Goal: Information Seeking & Learning: Check status

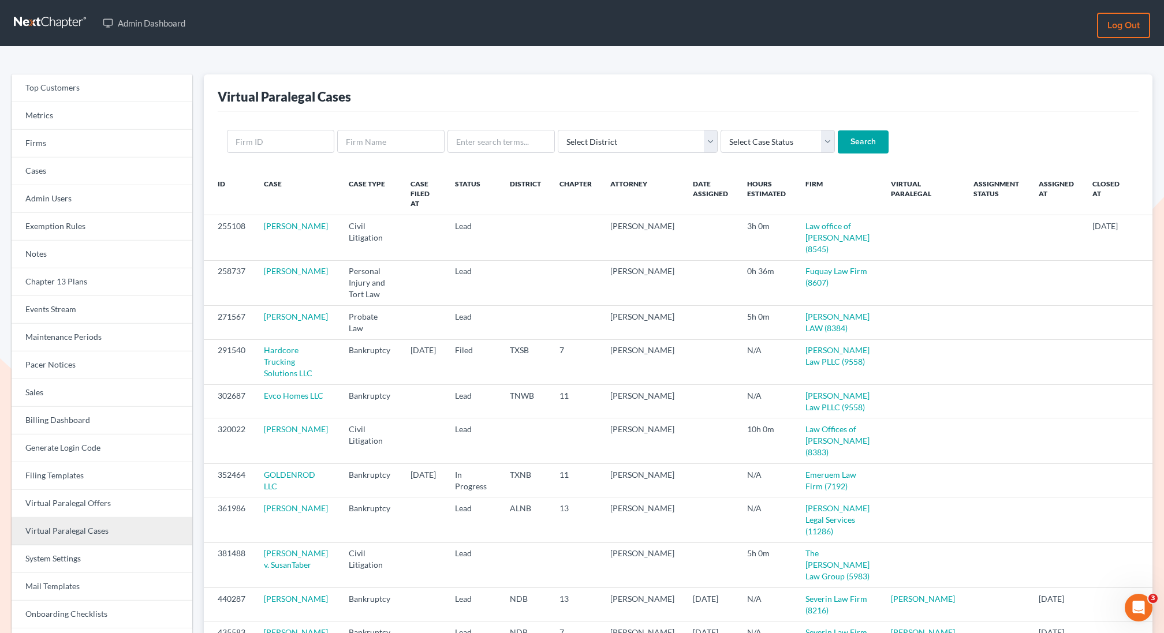
click at [85, 525] on link "Virtual Paralegal Cases" at bounding box center [102, 532] width 181 height 28
click at [78, 529] on link "Virtual Paralegal Cases" at bounding box center [102, 532] width 181 height 28
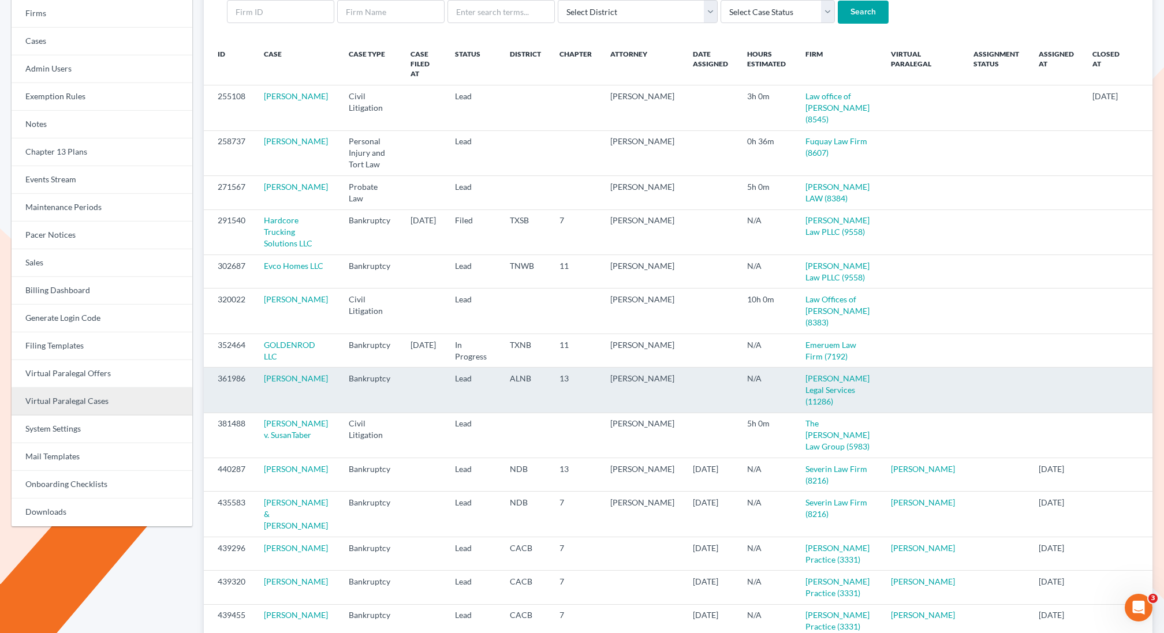
scroll to position [126, 0]
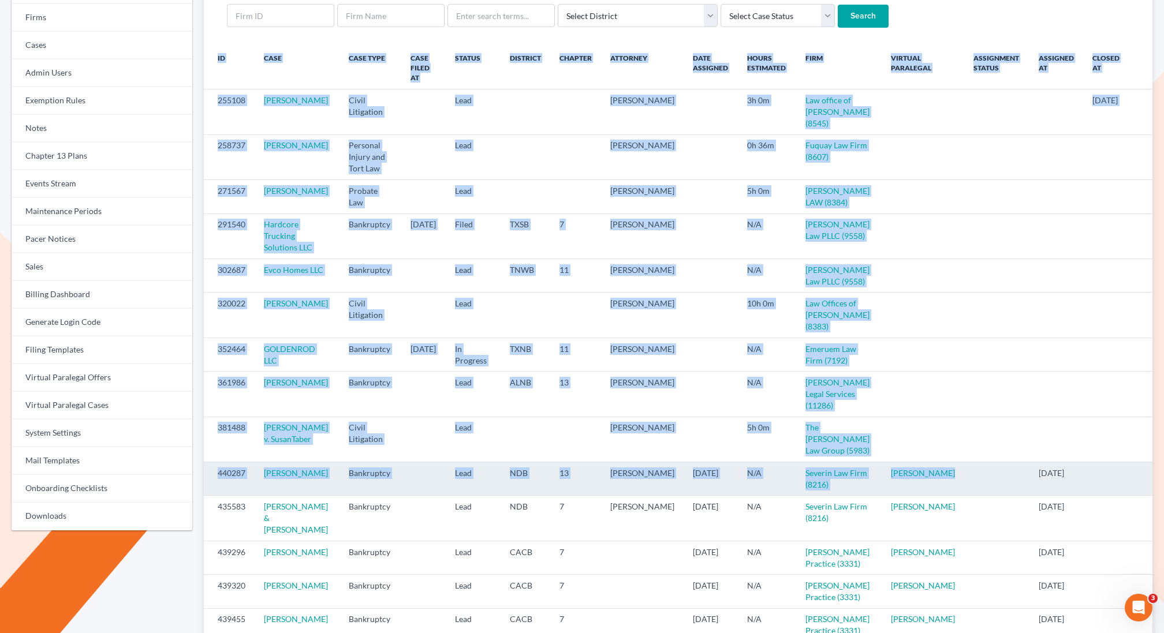
drag, startPoint x: 947, startPoint y: 491, endPoint x: 203, endPoint y: 483, distance: 744.2
click at [204, 483] on tr "440287 Gary Preston II Bankruptcy Lead NDB 13 Thomas Severin 10/02/2025 N/A Sev…" at bounding box center [678, 478] width 949 height 33
copy table "ID Case Case Type Case Filed At Status District Chapter Attorney Date Assigned …"
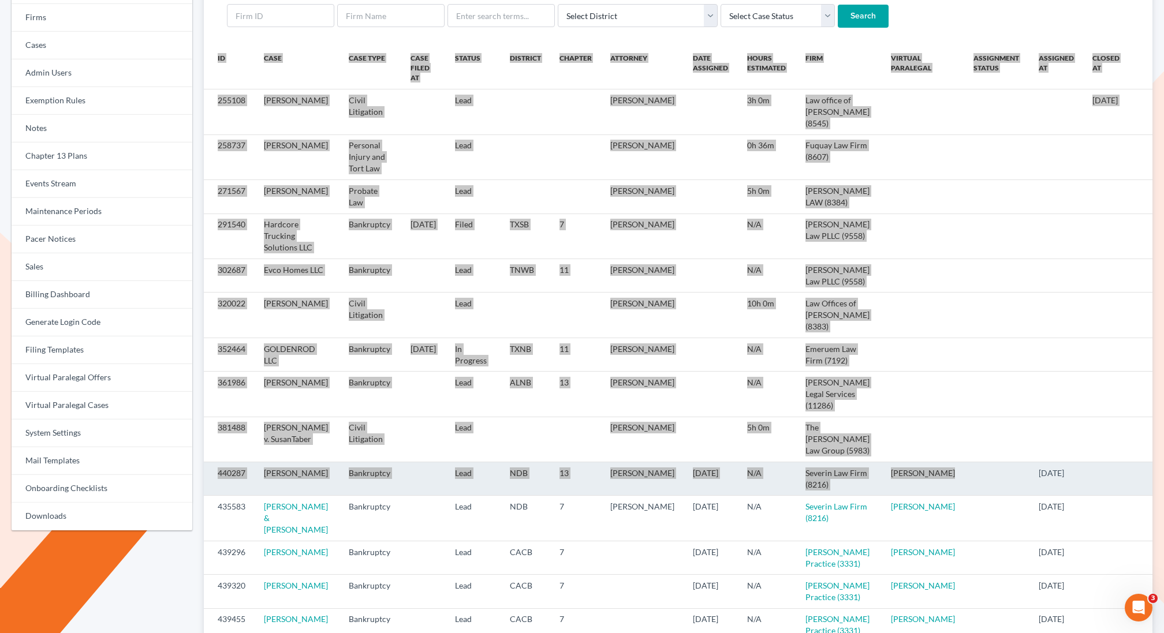
scroll to position [126, 0]
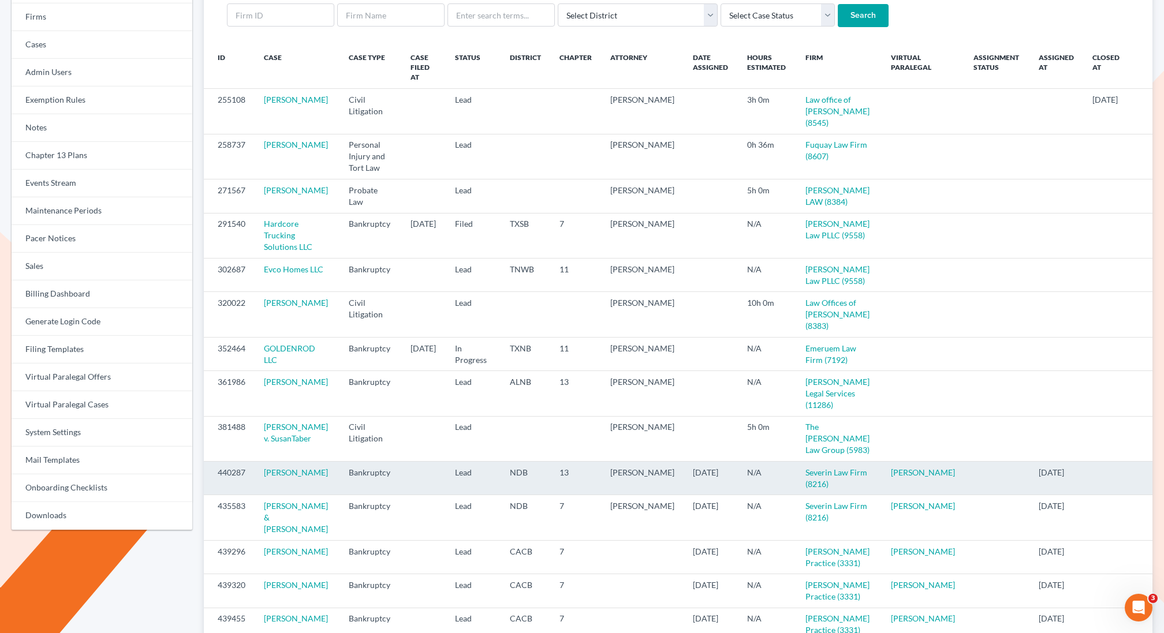
click at [964, 489] on td at bounding box center [996, 478] width 65 height 33
drag, startPoint x: 942, startPoint y: 487, endPoint x: 206, endPoint y: 486, distance: 735.5
click at [206, 486] on tr "440287 Gary Preston II Bankruptcy Lead NDB 13 Thomas Severin 10/02/2025 N/A Sev…" at bounding box center [678, 478] width 949 height 33
copy tr "440287 Gary Preston II Bankruptcy Lead NDB 13 Thomas Severin 10/02/2025 N/A Sev…"
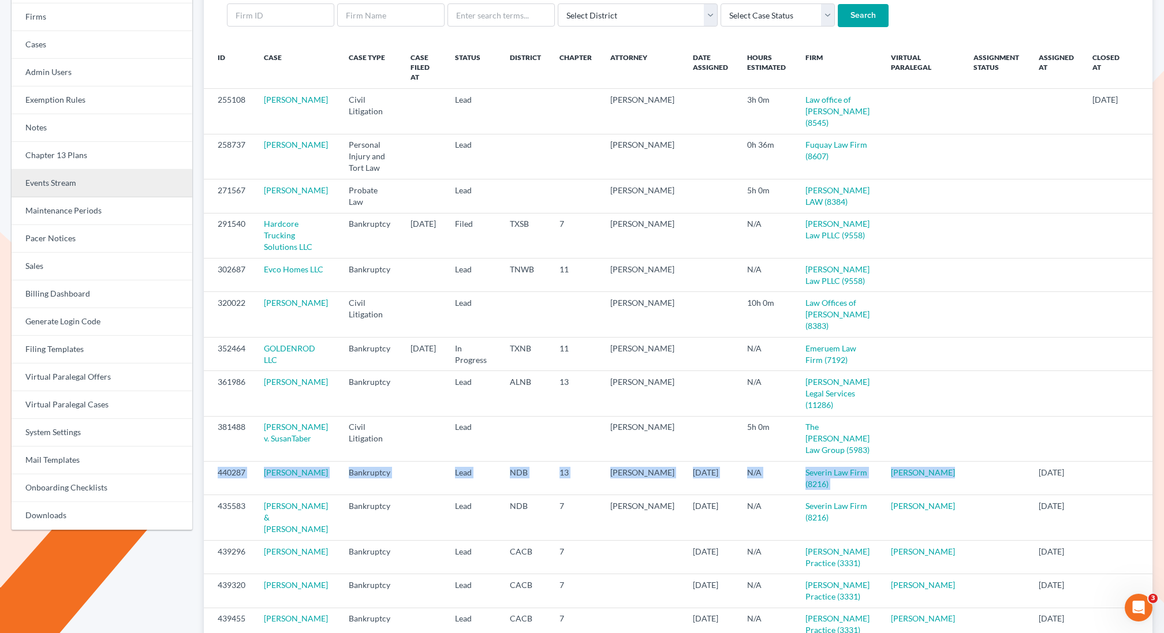
click at [42, 186] on link "Events Stream" at bounding box center [102, 184] width 181 height 28
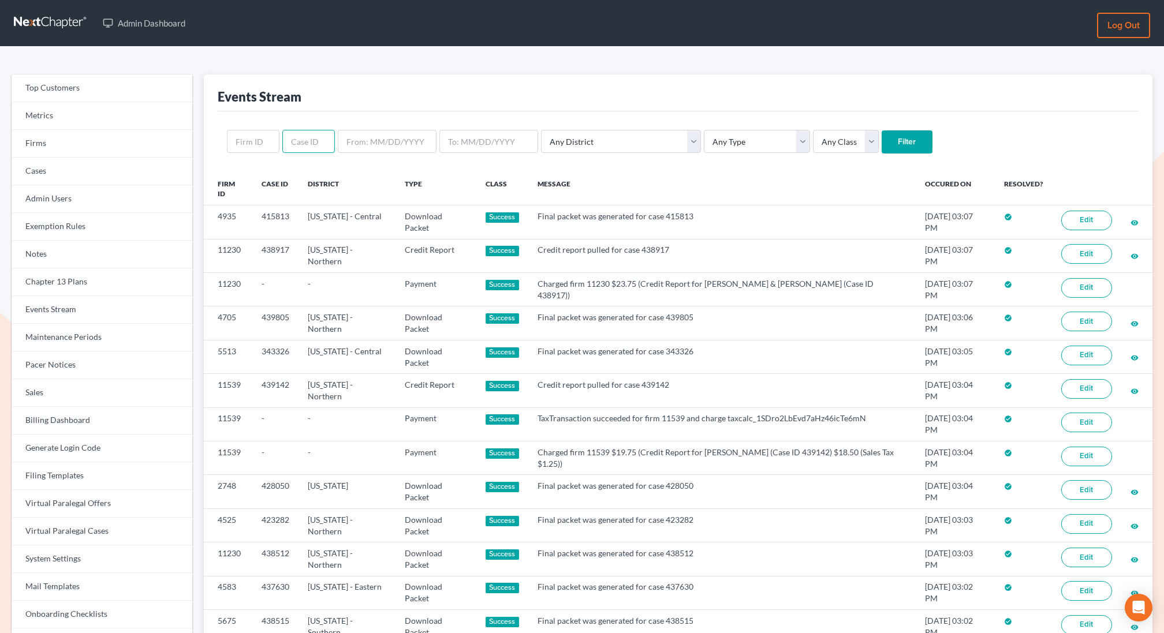
click at [304, 137] on input "text" at bounding box center [308, 141] width 53 height 23
paste input "435515"
type input "435515"
click at [882, 130] on input "Filter" at bounding box center [907, 141] width 51 height 23
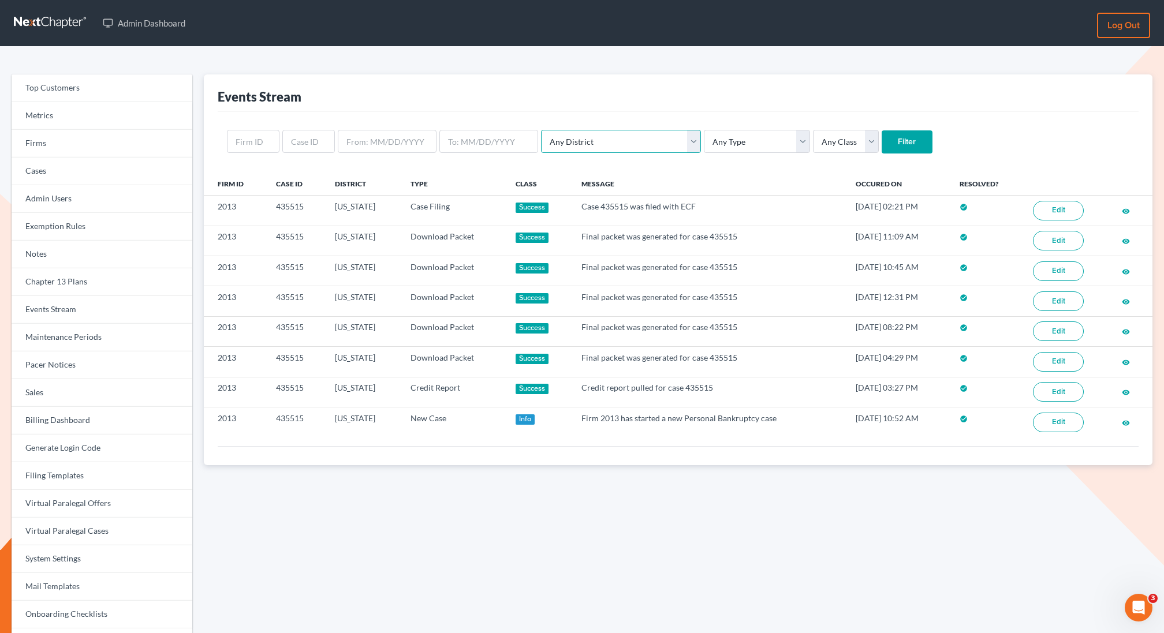
click at [584, 141] on select "Any District Alabama - Middle Alabama - Northern Alabama - Southern Alaska Ariz…" at bounding box center [621, 141] width 160 height 23
select select "45"
click at [541, 130] on select "Any District Alabama - Middle Alabama - Northern Alabama - Southern Alaska Ariz…" at bounding box center [621, 141] width 160 height 23
click at [713, 140] on select "Any Type Case Applied To Plan Case Archive Case Duplicate Case Filing Chapter 1…" at bounding box center [757, 141] width 106 height 23
select select "case_filing"
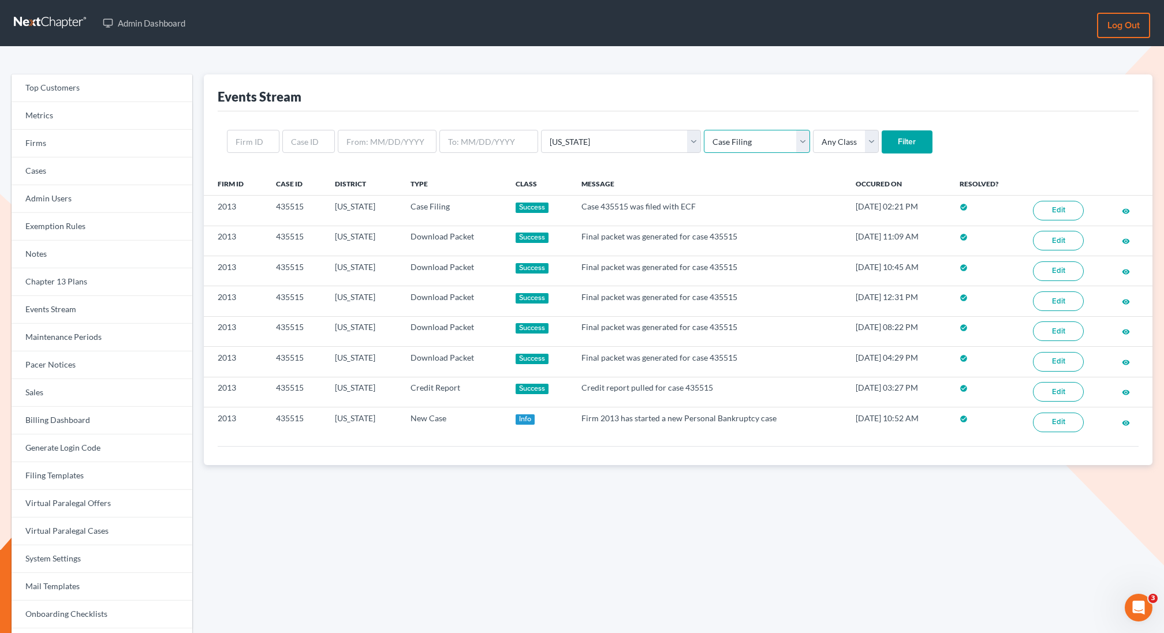
click at [704, 130] on select "Any Type Case Applied To Plan Case Archive Case Duplicate Case Filing Chapter 1…" at bounding box center [757, 141] width 106 height 23
click at [813, 142] on select "Any Class Success Error Info" at bounding box center [846, 141] width 66 height 23
select select "success"
click at [813, 130] on select "Any Class Success Error Info" at bounding box center [846, 141] width 66 height 23
click at [882, 145] on input "Filter" at bounding box center [907, 141] width 51 height 23
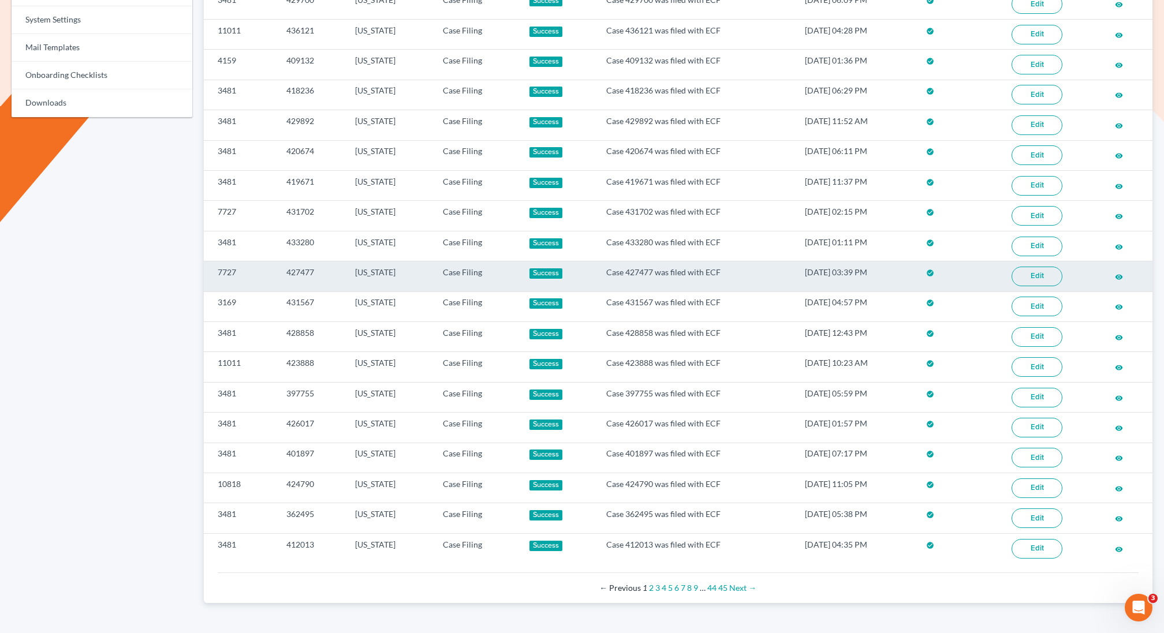
scroll to position [536, 0]
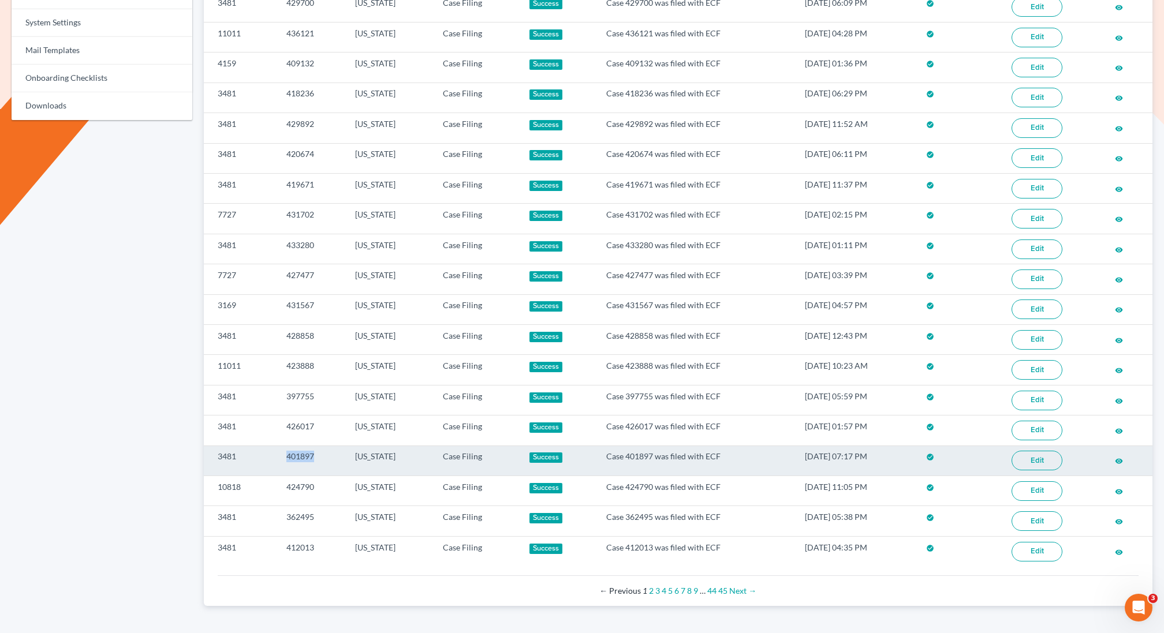
drag, startPoint x: 319, startPoint y: 445, endPoint x: 268, endPoint y: 443, distance: 50.8
click at [268, 446] on tr "3481 401897 [US_STATE] Case Filing Success Case 401897 was filed with ECF [DATE…" at bounding box center [678, 461] width 949 height 30
copy tr "401897"
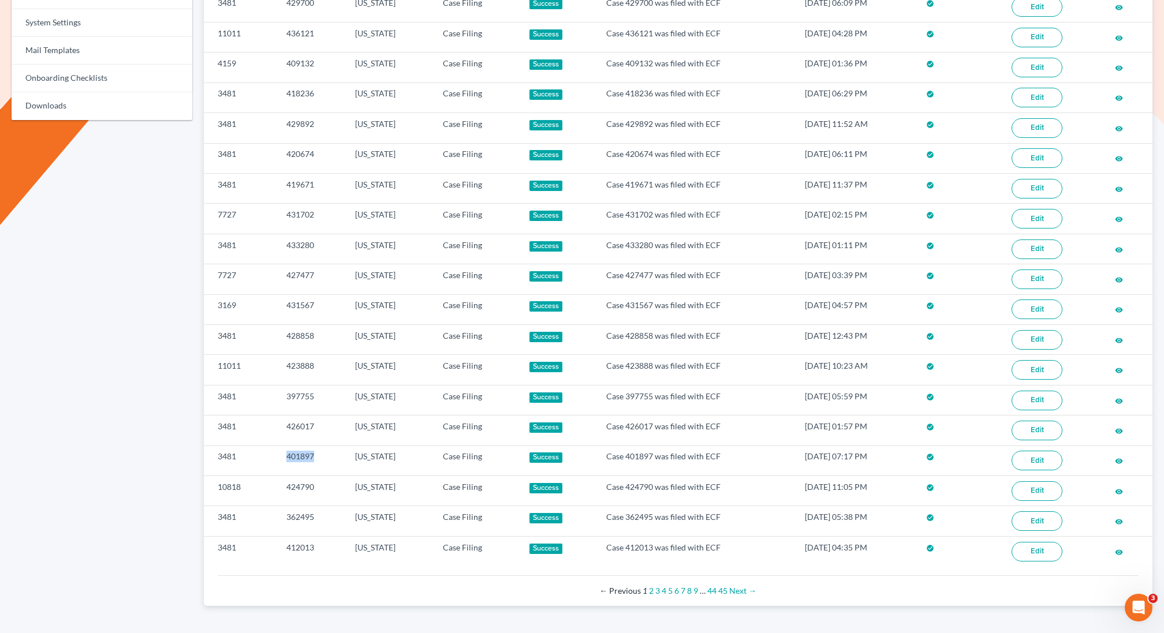
scroll to position [0, 0]
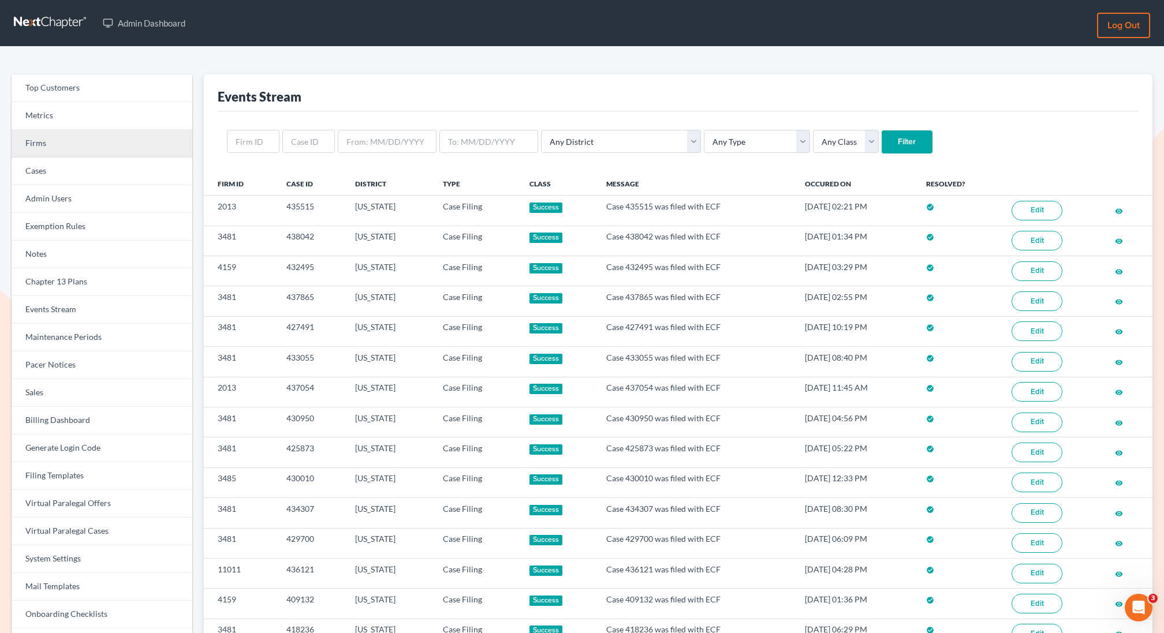
click at [64, 146] on link "Firms" at bounding box center [102, 144] width 181 height 28
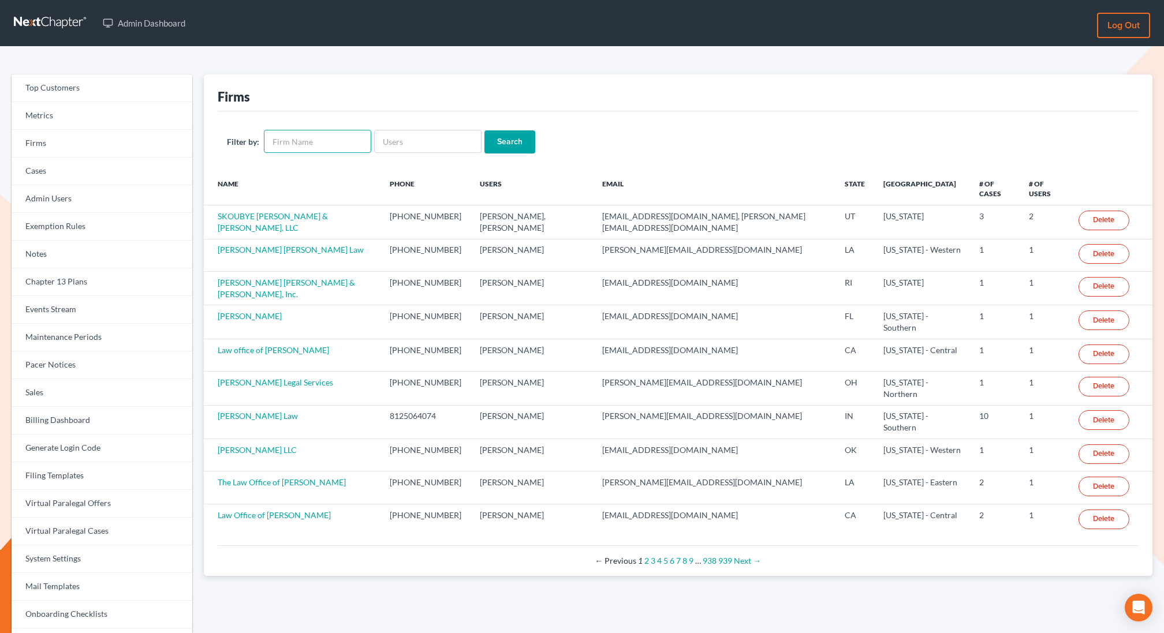
click at [329, 141] on input "text" at bounding box center [317, 141] width 107 height 23
type input "debt law"
click at [507, 135] on input "Search" at bounding box center [509, 141] width 51 height 23
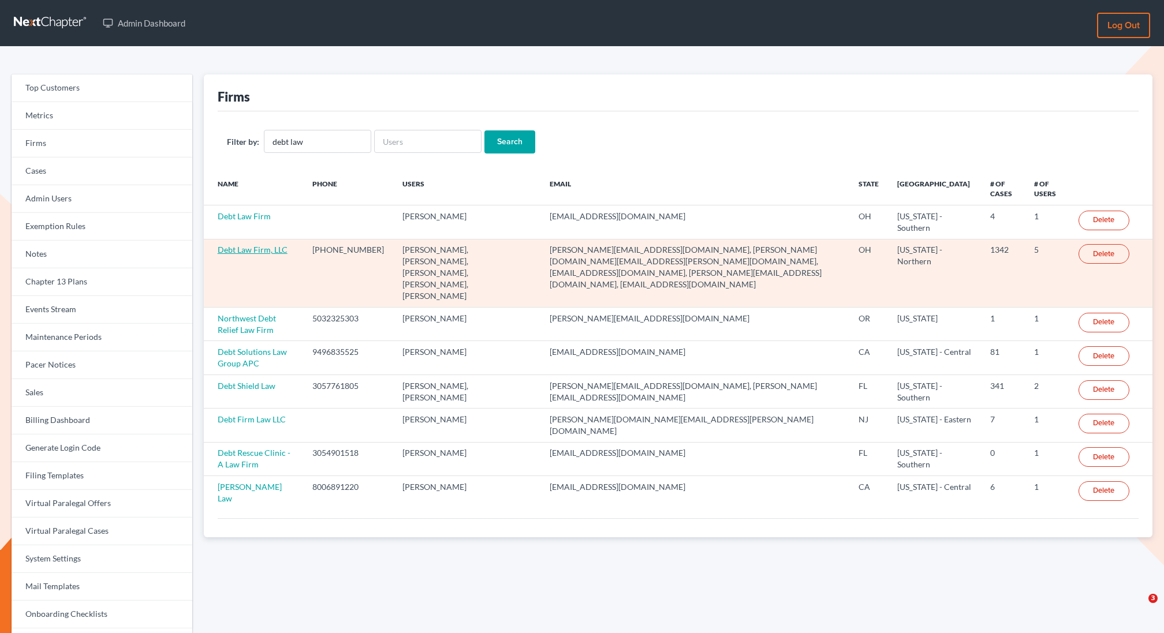
click at [244, 249] on link "Debt Law Firm, LLC" at bounding box center [253, 250] width 70 height 10
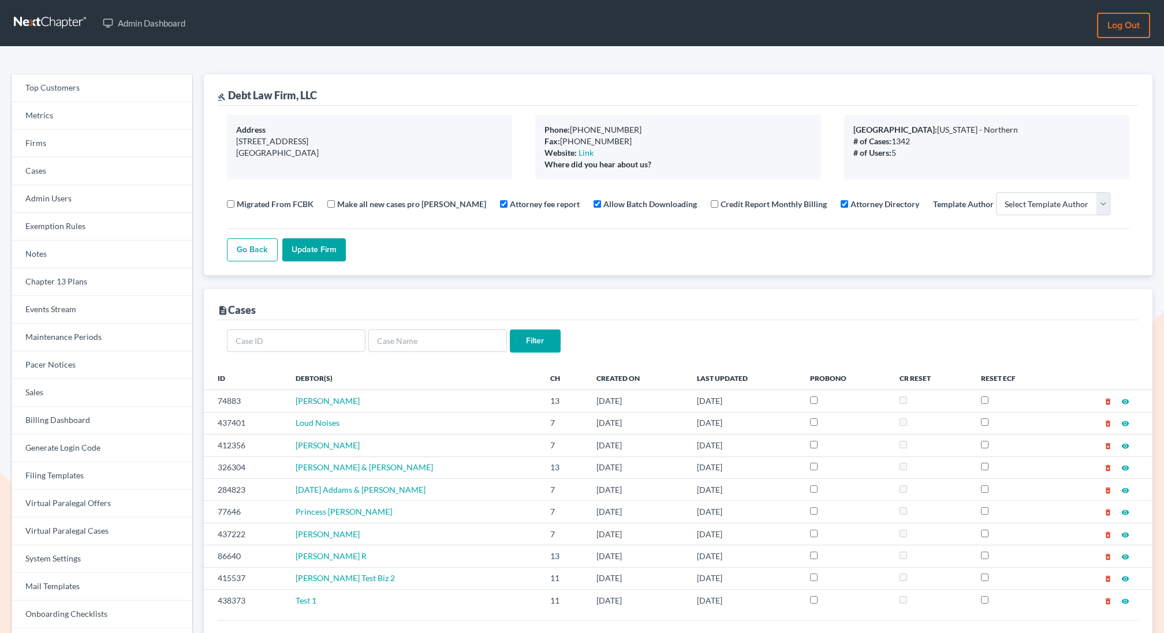
select select
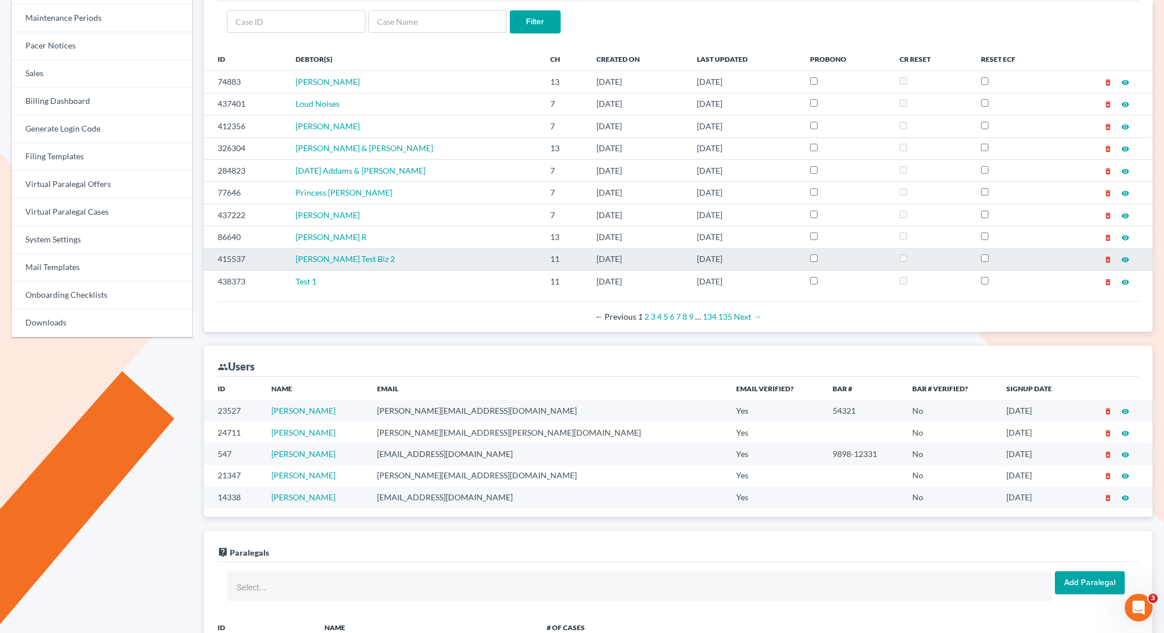
scroll to position [319, 0]
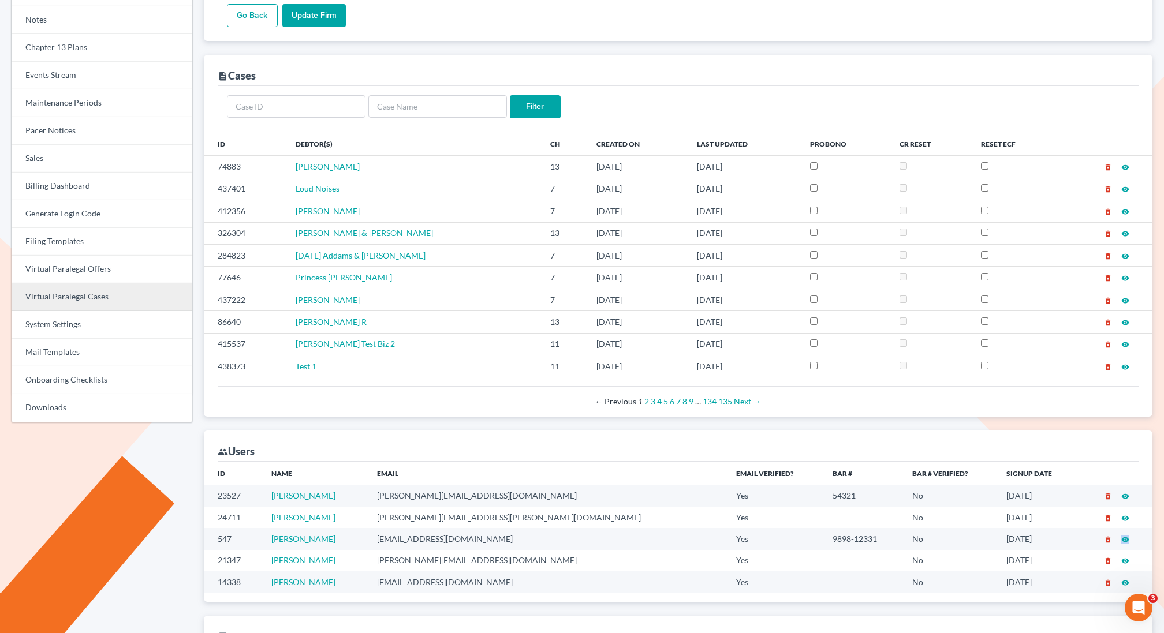
scroll to position [232, 0]
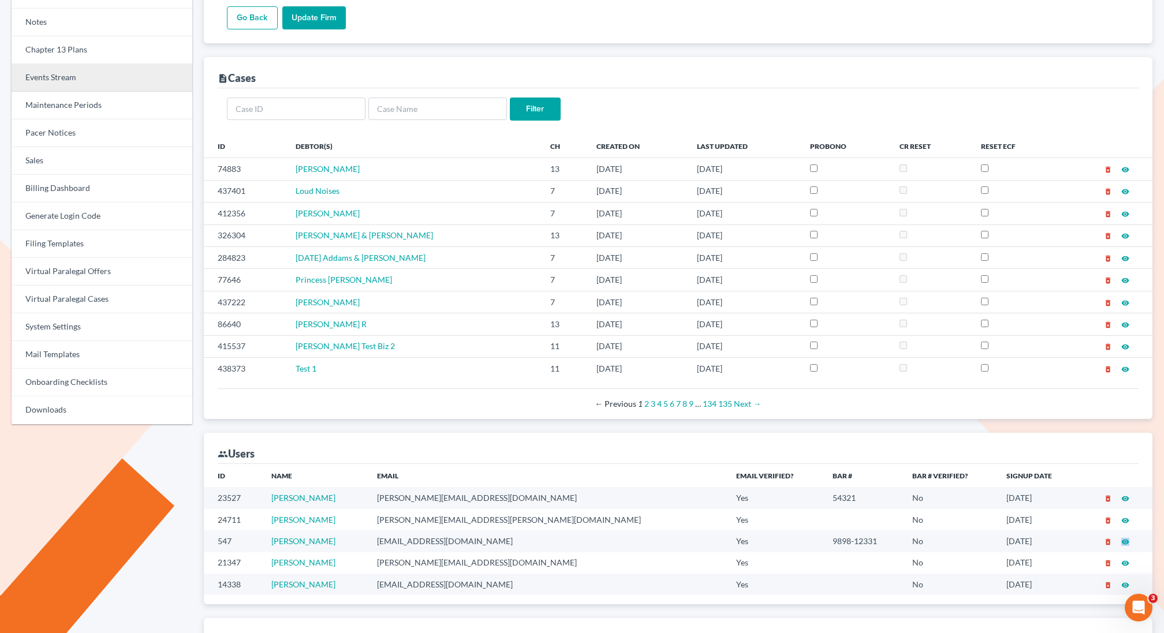
click at [46, 76] on link "Events Stream" at bounding box center [102, 78] width 181 height 28
